Goal: Task Accomplishment & Management: Manage account settings

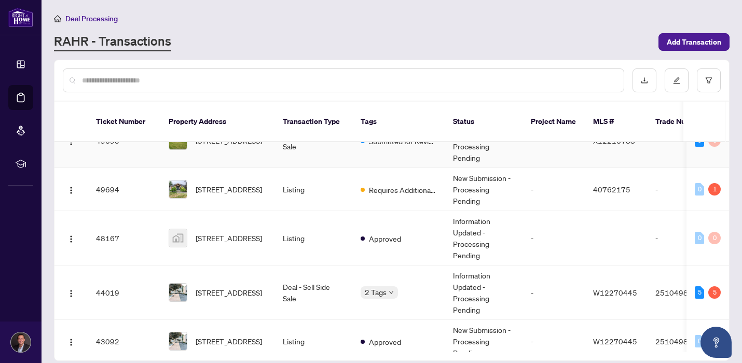
scroll to position [33, 0]
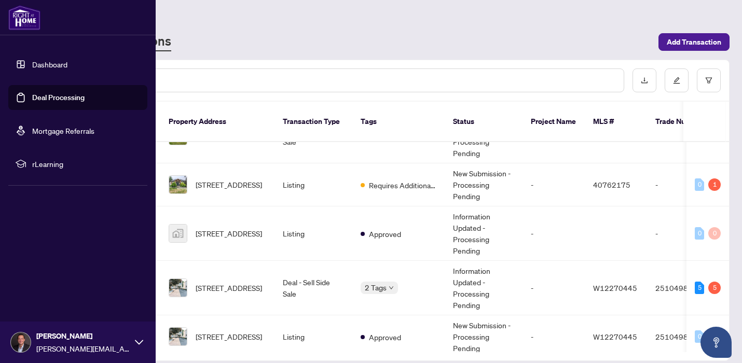
click at [32, 68] on link "Dashboard" at bounding box center [49, 64] width 35 height 9
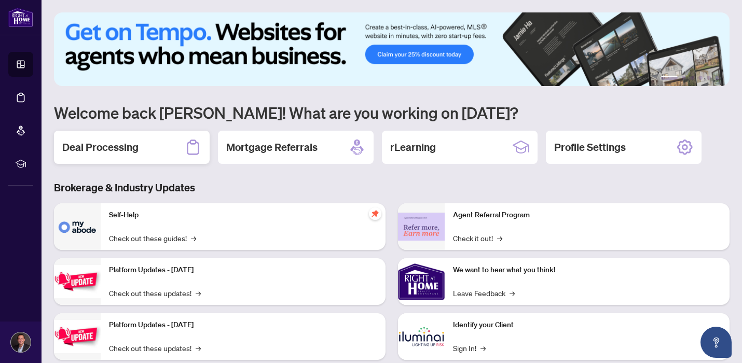
click at [176, 155] on div "Deal Processing" at bounding box center [132, 147] width 156 height 33
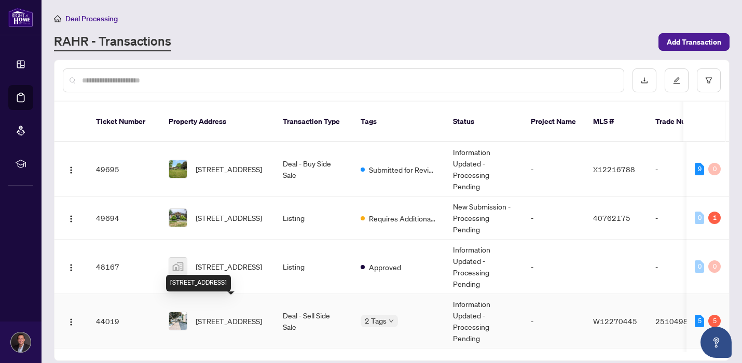
click at [237, 315] on span "[STREET_ADDRESS]" at bounding box center [229, 320] width 66 height 11
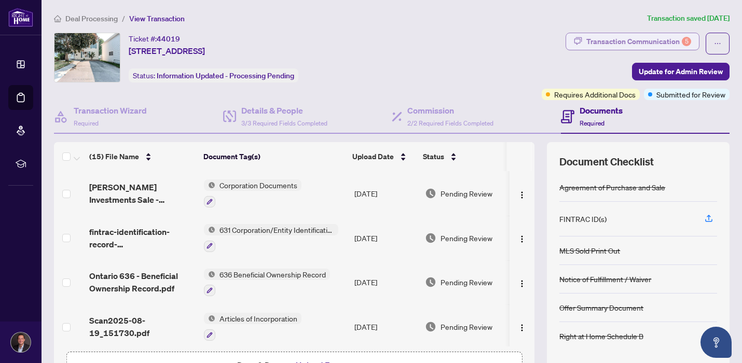
click at [632, 40] on div "Transaction Communication 5" at bounding box center [638, 41] width 105 height 17
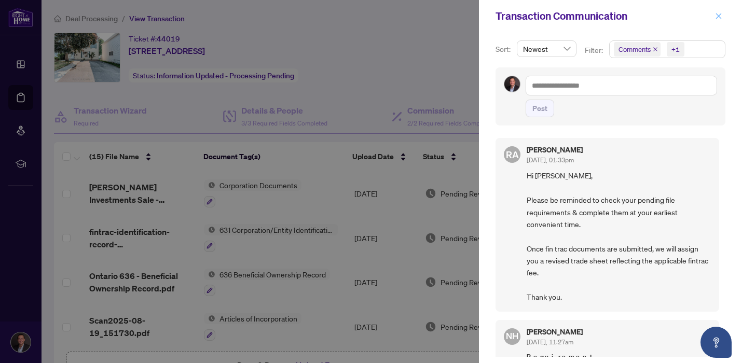
click at [715, 11] on span "button" at bounding box center [718, 16] width 7 height 17
